Goal: Communication & Community: Participate in discussion

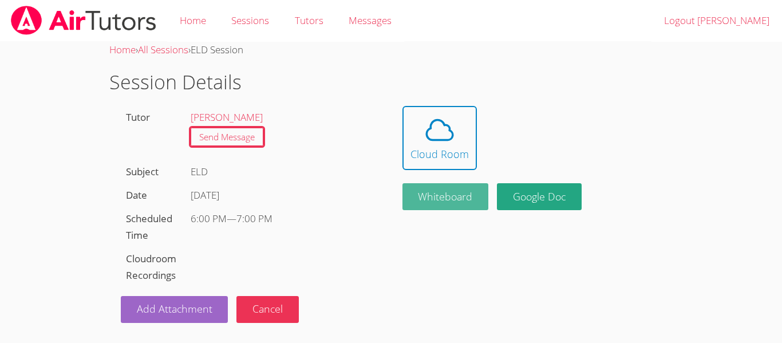
click at [417, 201] on button "Whiteboard" at bounding box center [445, 196] width 86 height 27
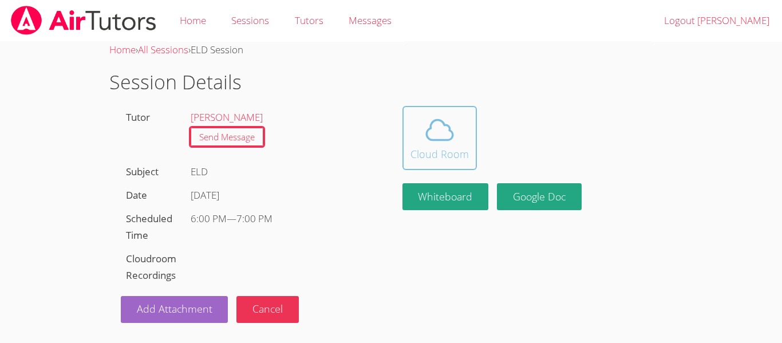
click at [433, 154] on div "Cloud Room" at bounding box center [439, 154] width 58 height 16
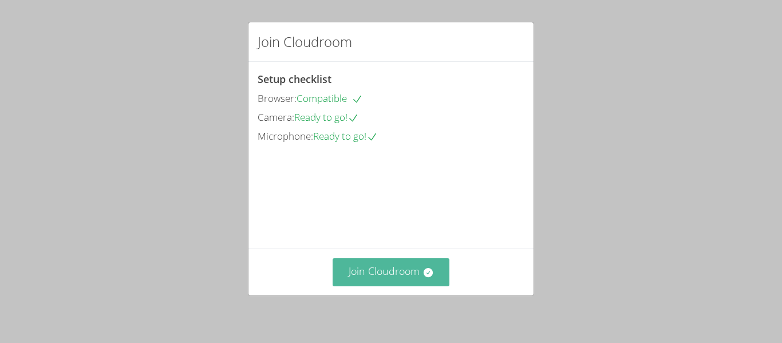
click at [405, 274] on button "Join Cloudroom" at bounding box center [390, 272] width 117 height 28
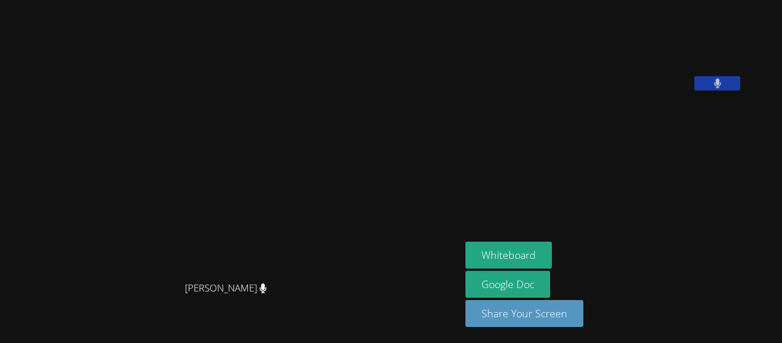
click at [740, 90] on button at bounding box center [717, 83] width 46 height 14
click at [720, 88] on icon at bounding box center [717, 83] width 7 height 10
click at [723, 88] on icon at bounding box center [717, 83] width 12 height 10
click at [720, 88] on icon at bounding box center [717, 83] width 7 height 10
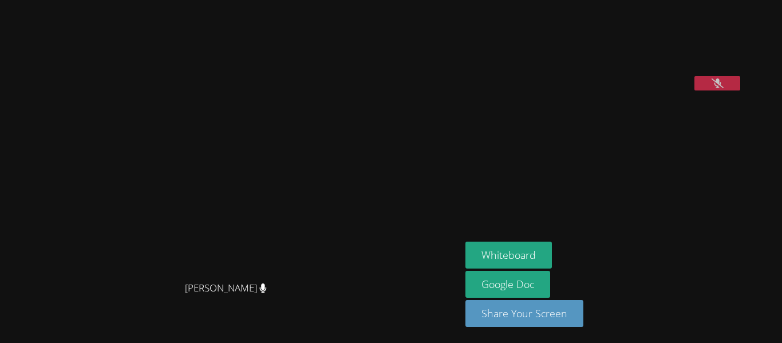
click at [723, 88] on icon at bounding box center [717, 83] width 12 height 10
click at [721, 88] on icon at bounding box center [717, 83] width 7 height 10
click at [723, 88] on icon at bounding box center [717, 83] width 12 height 10
click at [721, 88] on icon at bounding box center [717, 83] width 7 height 10
click at [723, 88] on icon at bounding box center [717, 83] width 12 height 10
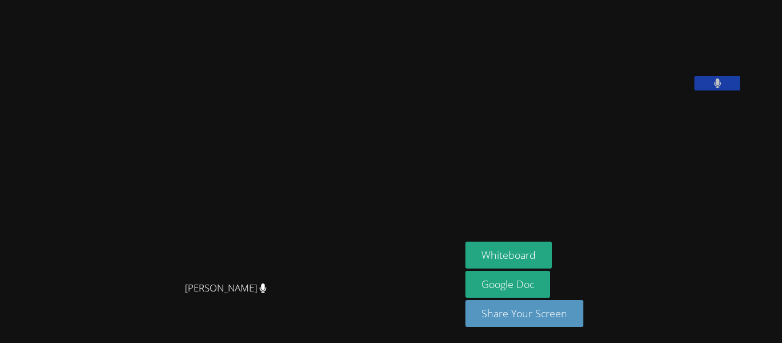
click at [740, 90] on button at bounding box center [717, 83] width 46 height 14
click at [723, 88] on icon at bounding box center [717, 83] width 12 height 10
click at [740, 90] on button at bounding box center [717, 83] width 46 height 14
click at [723, 88] on icon at bounding box center [717, 83] width 12 height 10
click at [740, 90] on button at bounding box center [717, 83] width 46 height 14
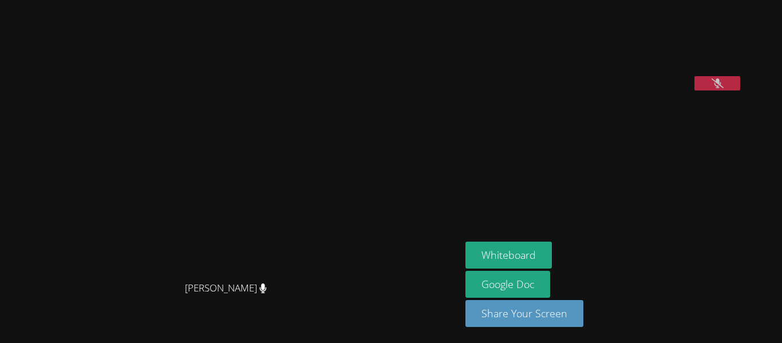
click at [723, 88] on icon at bounding box center [717, 83] width 12 height 10
click at [721, 88] on icon at bounding box center [717, 83] width 7 height 10
click at [723, 88] on icon at bounding box center [717, 83] width 12 height 10
click at [721, 88] on icon at bounding box center [717, 83] width 7 height 10
click at [723, 88] on icon at bounding box center [717, 83] width 12 height 10
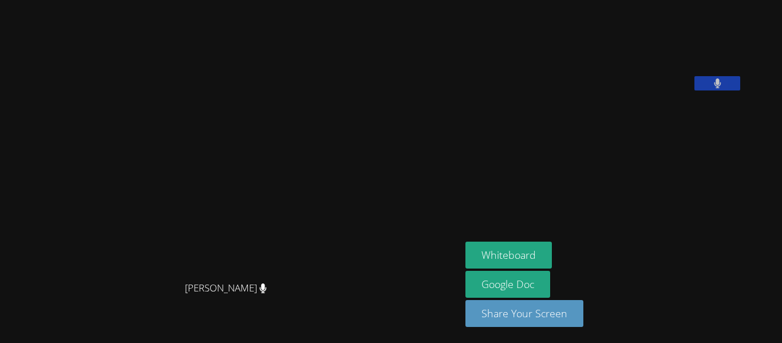
click at [721, 88] on icon at bounding box center [717, 83] width 7 height 10
click at [732, 90] on button at bounding box center [717, 83] width 46 height 14
click at [740, 90] on button at bounding box center [717, 83] width 46 height 14
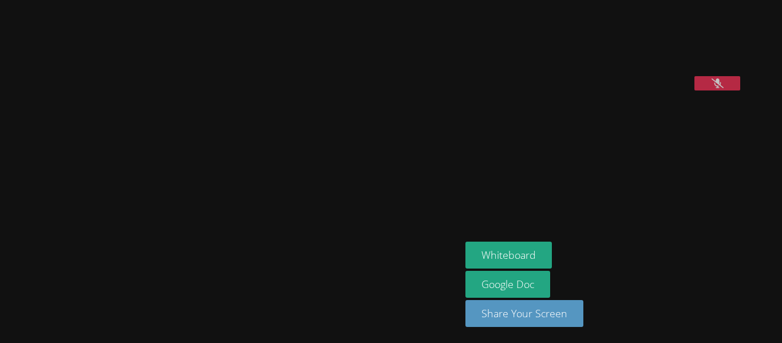
click at [740, 90] on button at bounding box center [717, 83] width 46 height 14
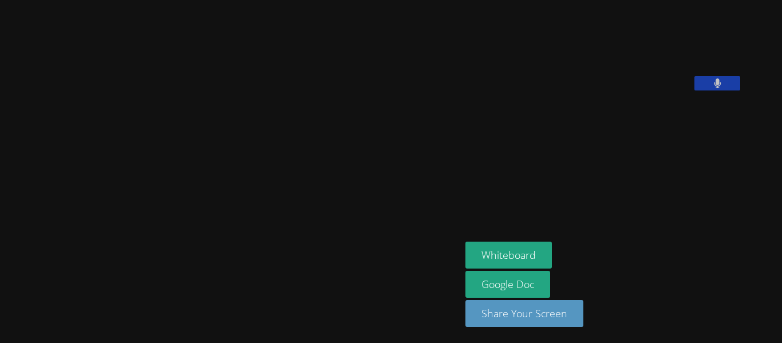
click at [740, 90] on button at bounding box center [717, 83] width 46 height 14
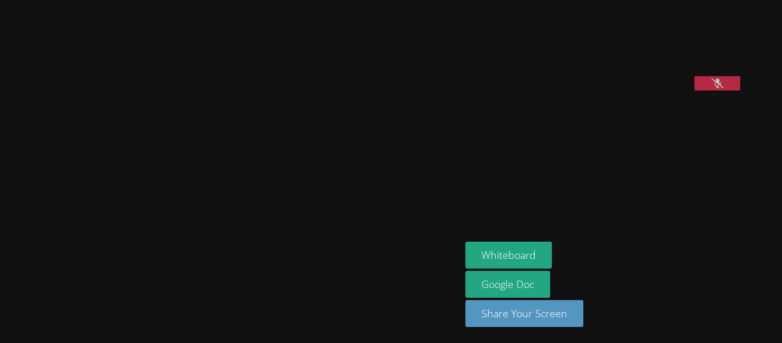
click at [740, 90] on button at bounding box center [717, 83] width 46 height 14
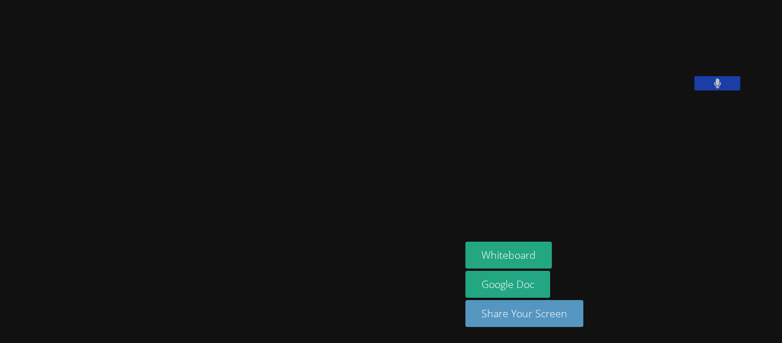
click at [740, 90] on button at bounding box center [717, 83] width 46 height 14
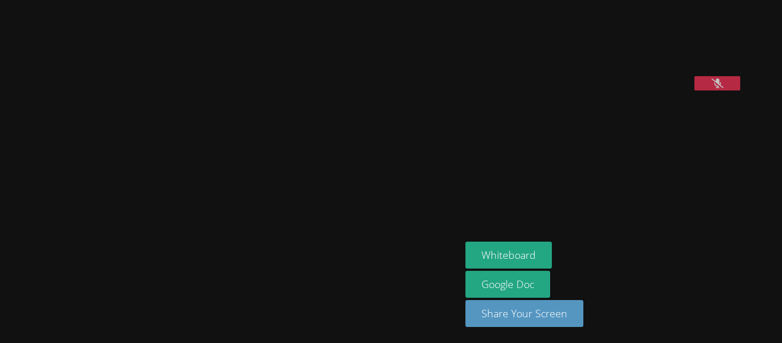
click at [740, 90] on button at bounding box center [717, 83] width 46 height 14
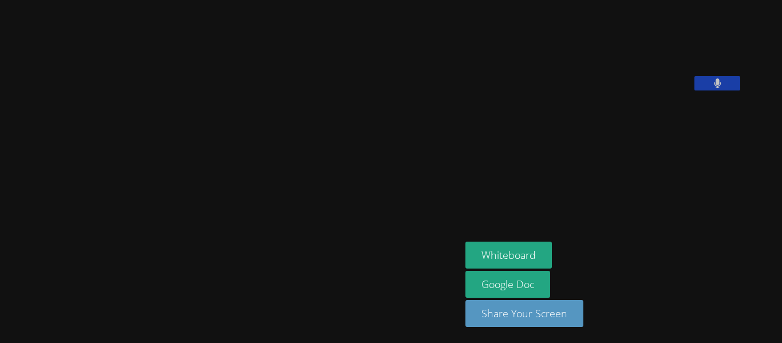
click at [740, 90] on button at bounding box center [717, 83] width 46 height 14
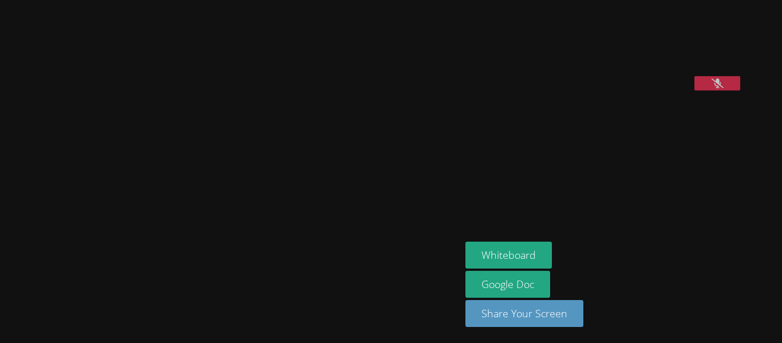
click at [740, 90] on button at bounding box center [717, 83] width 46 height 14
click at [637, 90] on video at bounding box center [551, 48] width 172 height 86
click at [740, 90] on button at bounding box center [717, 83] width 46 height 14
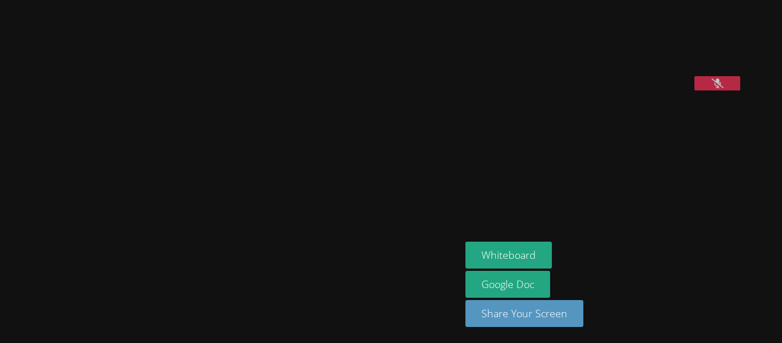
click at [740, 90] on button at bounding box center [717, 83] width 46 height 14
click at [637, 90] on video at bounding box center [551, 48] width 172 height 86
click at [740, 90] on button at bounding box center [717, 83] width 46 height 14
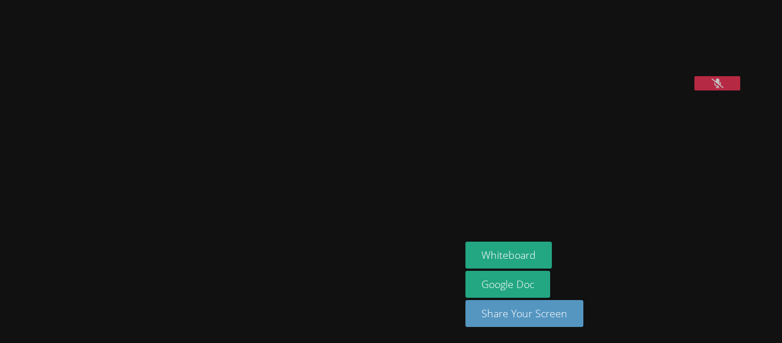
click at [740, 90] on button at bounding box center [717, 83] width 46 height 14
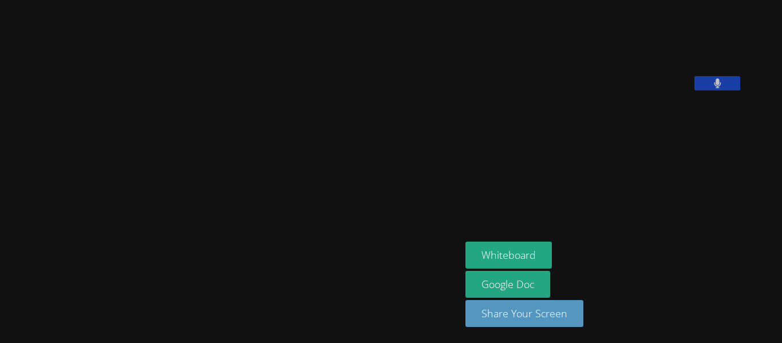
click at [740, 90] on button at bounding box center [717, 83] width 46 height 14
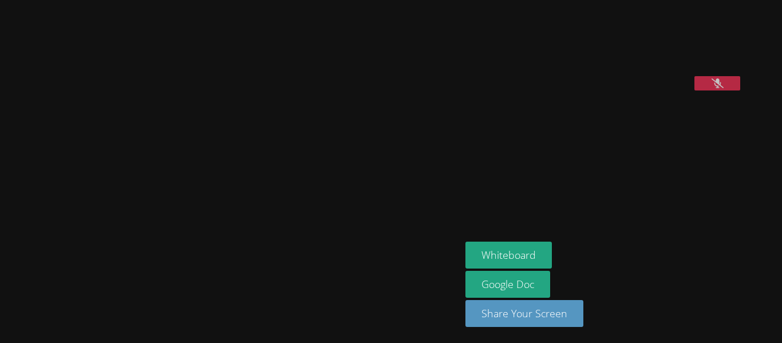
click at [740, 90] on button at bounding box center [717, 83] width 46 height 14
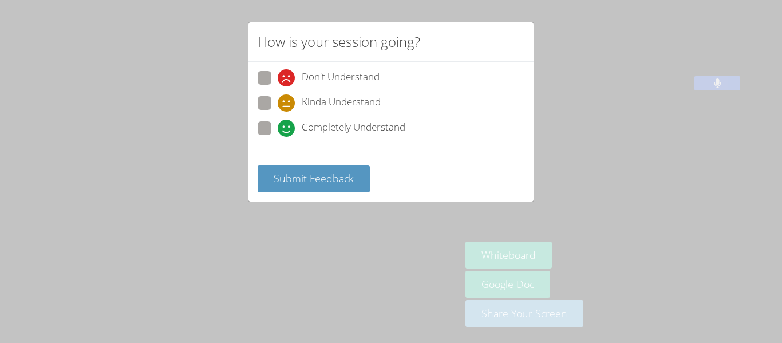
click at [317, 100] on span "Kinda Understand" at bounding box center [341, 102] width 79 height 17
click at [287, 100] on input "Kinda Understand" at bounding box center [283, 101] width 10 height 10
radio input "true"
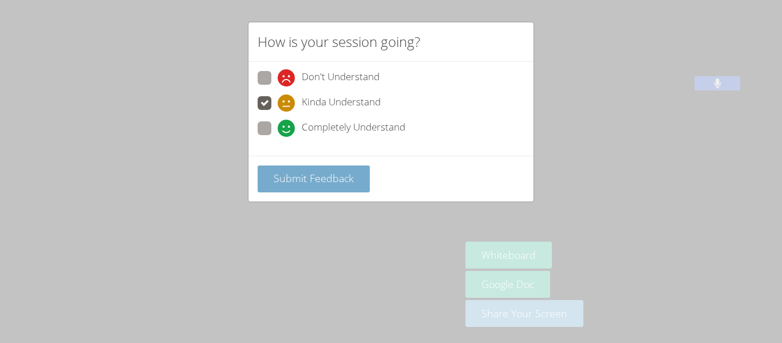
click at [324, 171] on span "Submit Feedback" at bounding box center [314, 178] width 80 height 14
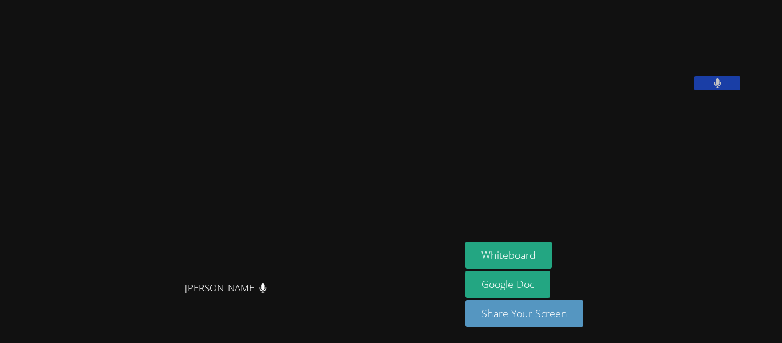
click at [680, 175] on aside "Yoel Acosta Whiteboard Google Doc Share Your Screen" at bounding box center [604, 171] width 286 height 343
click at [737, 90] on button at bounding box center [717, 83] width 46 height 14
